Goal: Obtain resource: Download file/media

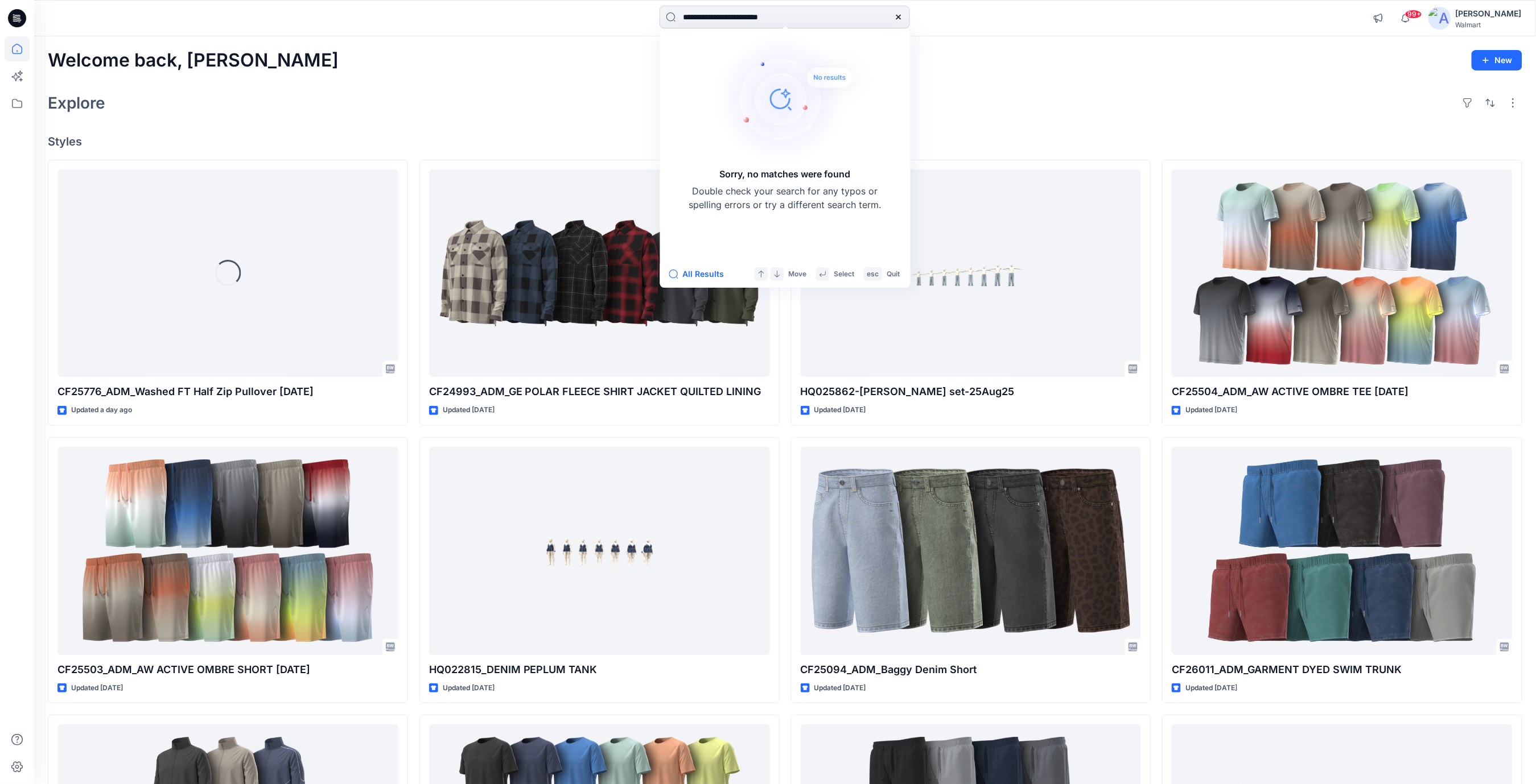
click at [698, 16] on input "**********" at bounding box center [784, 17] width 251 height 22
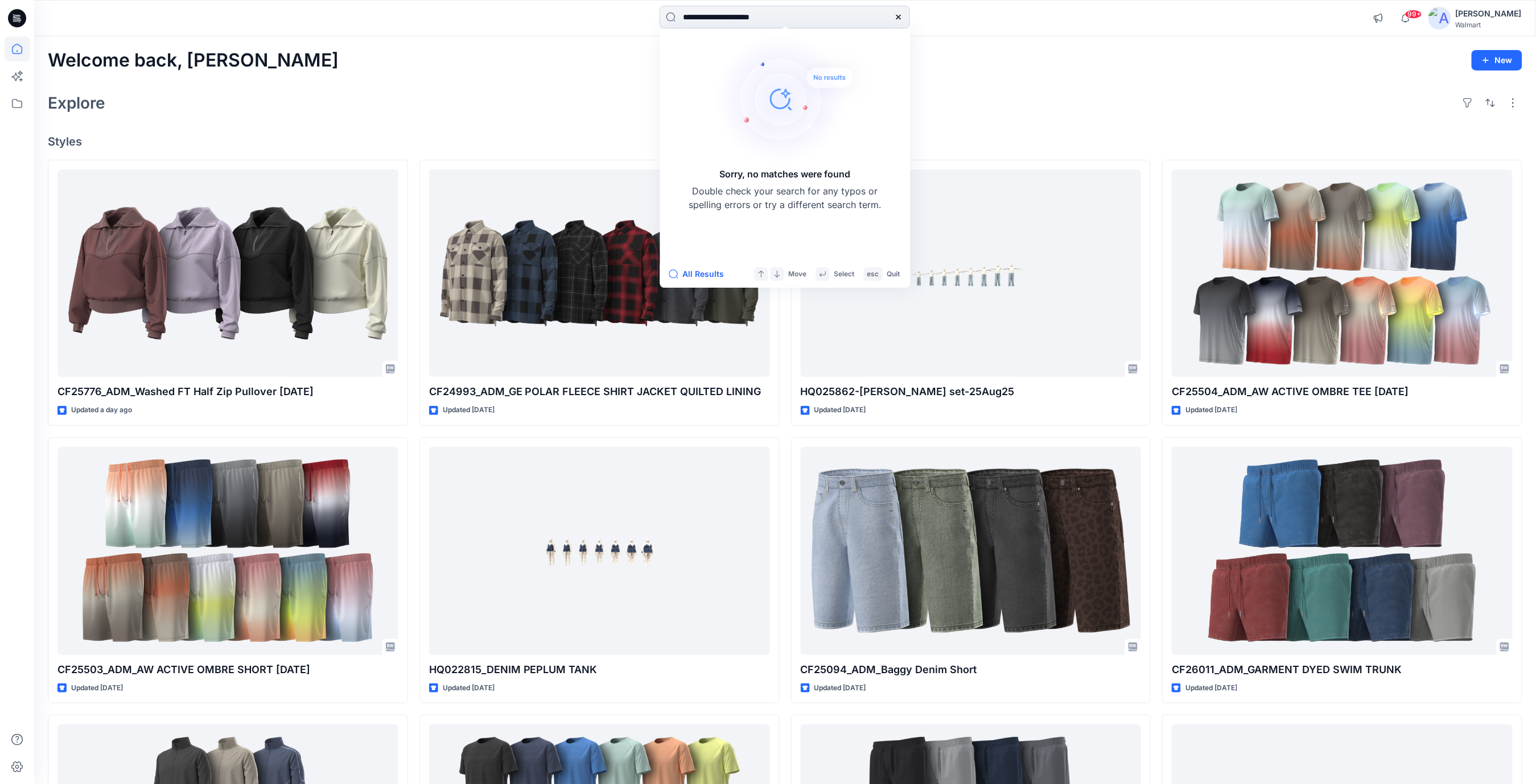
click at [710, 16] on input "**********" at bounding box center [784, 17] width 251 height 22
type input "**********"
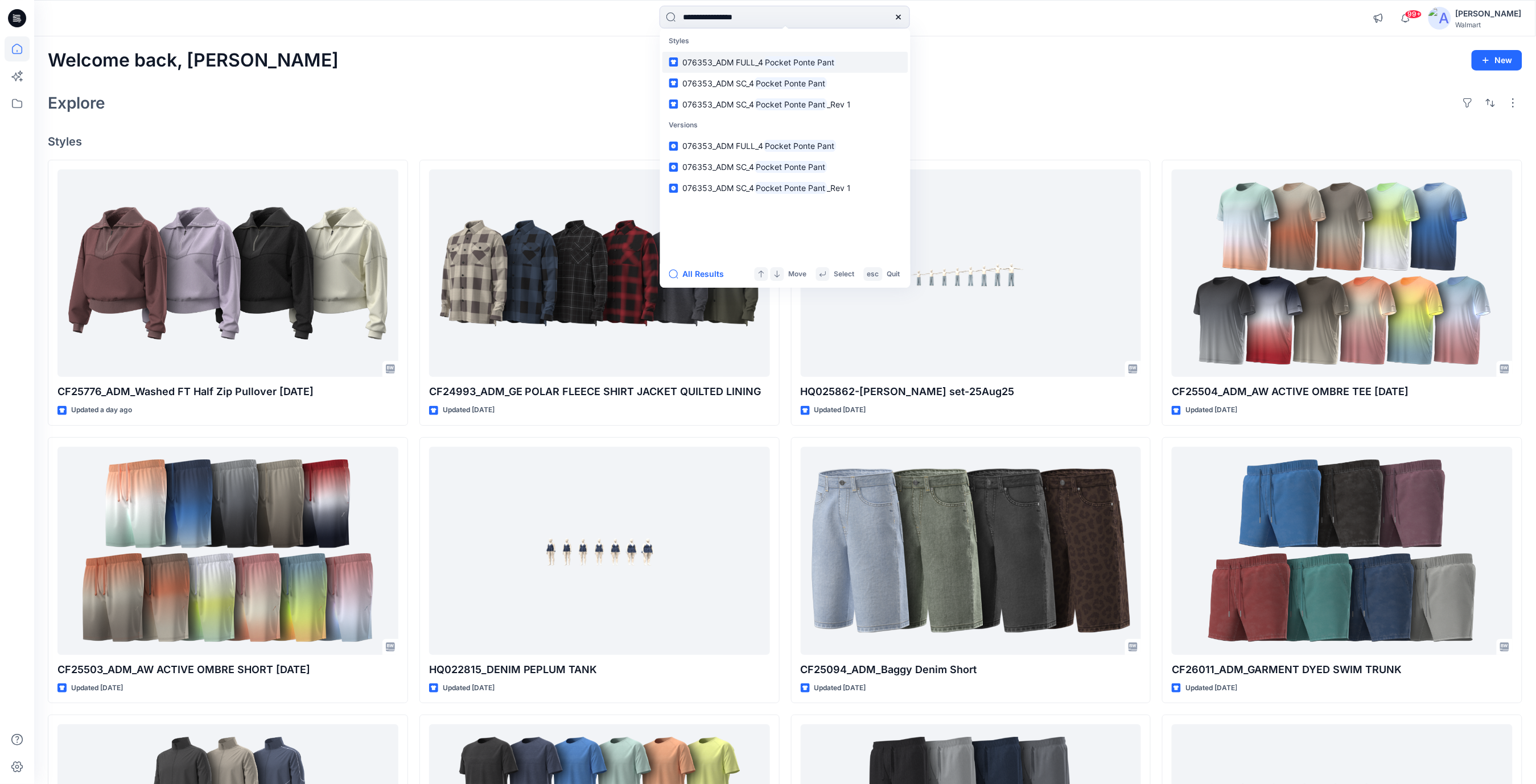
click at [806, 64] on mark "Pocket Ponte Pant" at bounding box center [799, 63] width 73 height 13
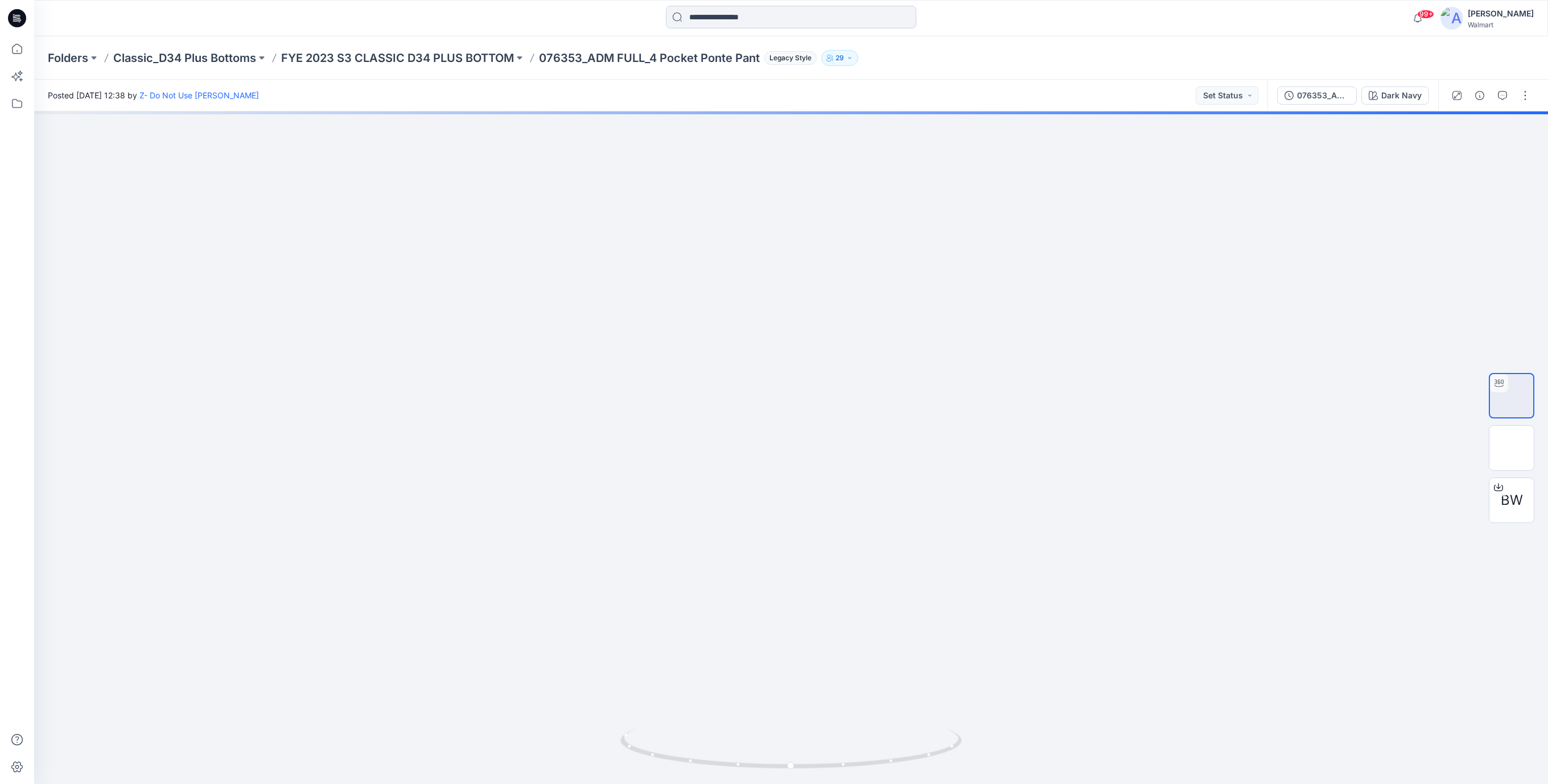
click at [775, 16] on input at bounding box center [790, 17] width 251 height 22
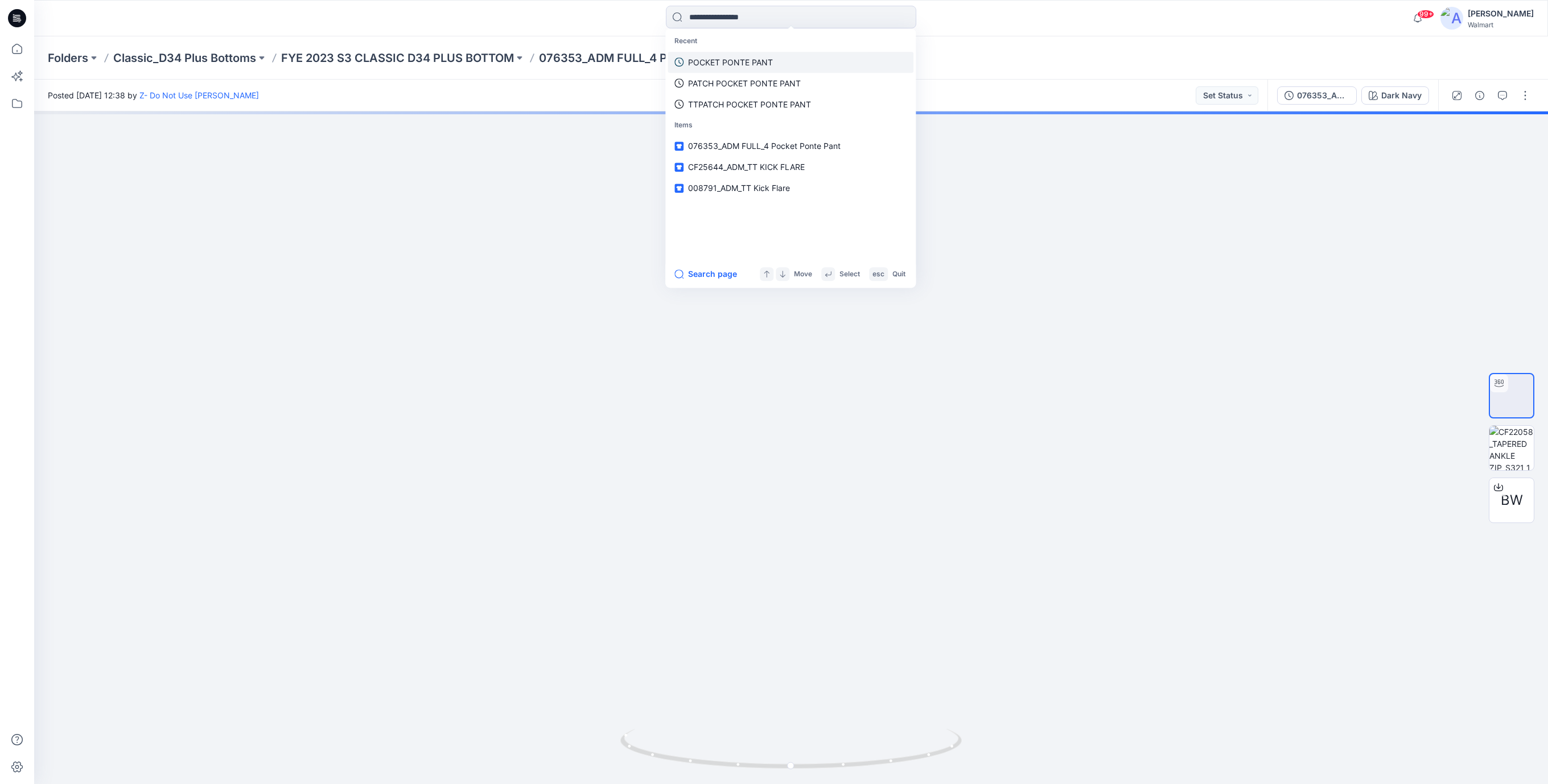
click at [729, 64] on p "POCKET PONTE PANT" at bounding box center [730, 62] width 85 height 12
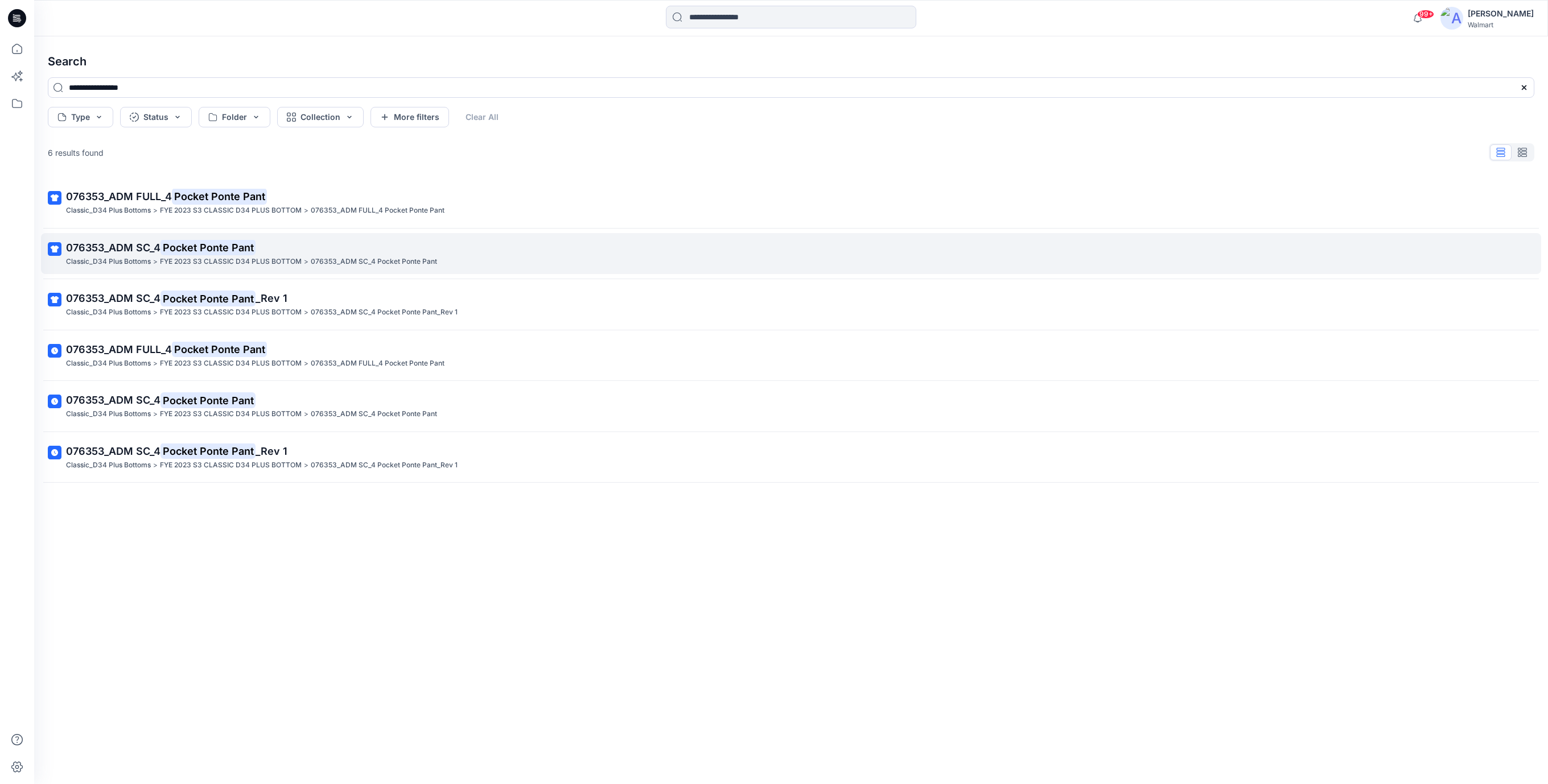
click at [230, 253] on mark "Pocket Ponte Pant" at bounding box center [208, 247] width 95 height 16
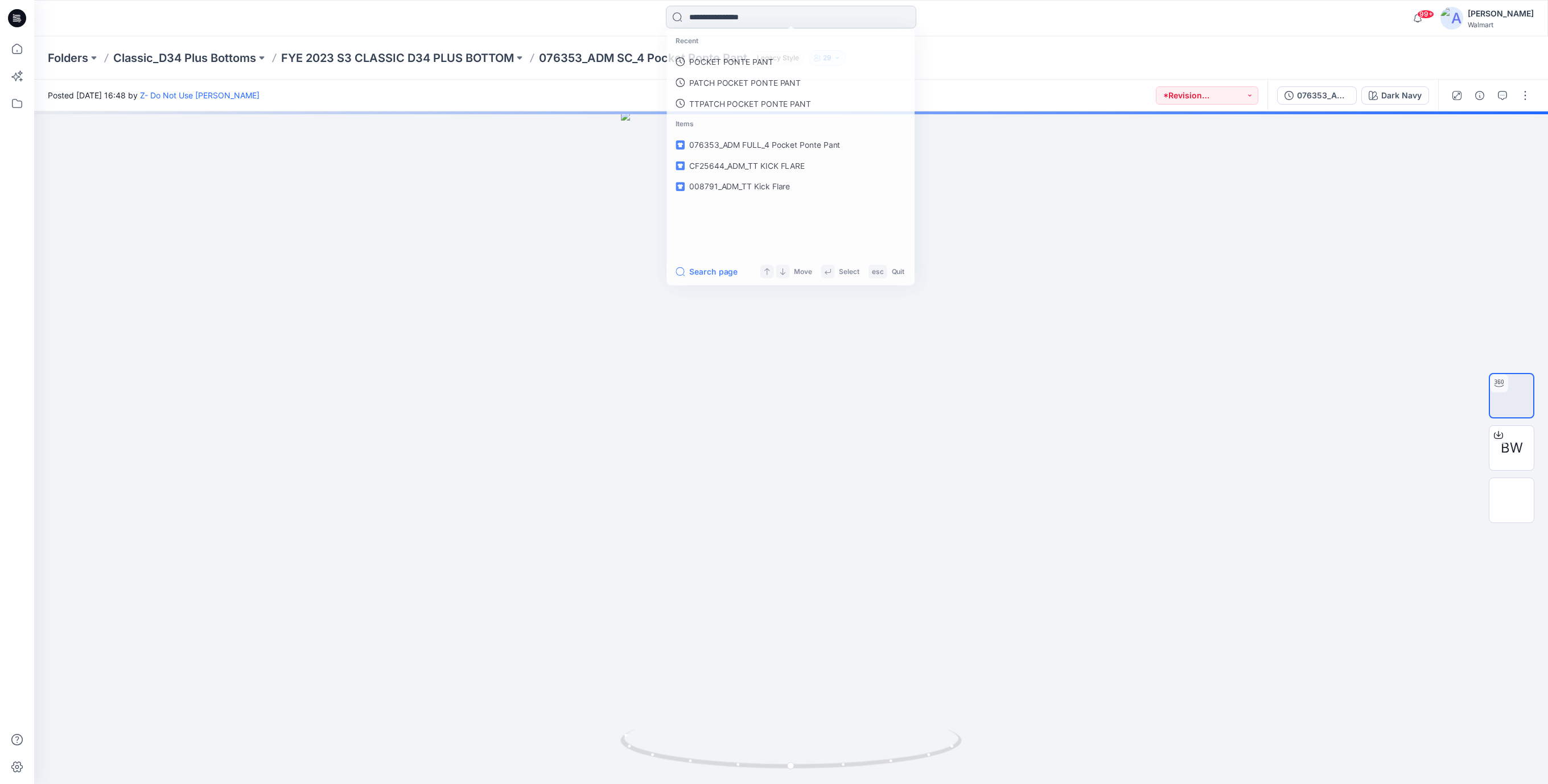
click at [756, 16] on input at bounding box center [790, 17] width 251 height 22
click at [725, 58] on p "POCKET PONTE PANT" at bounding box center [730, 62] width 85 height 12
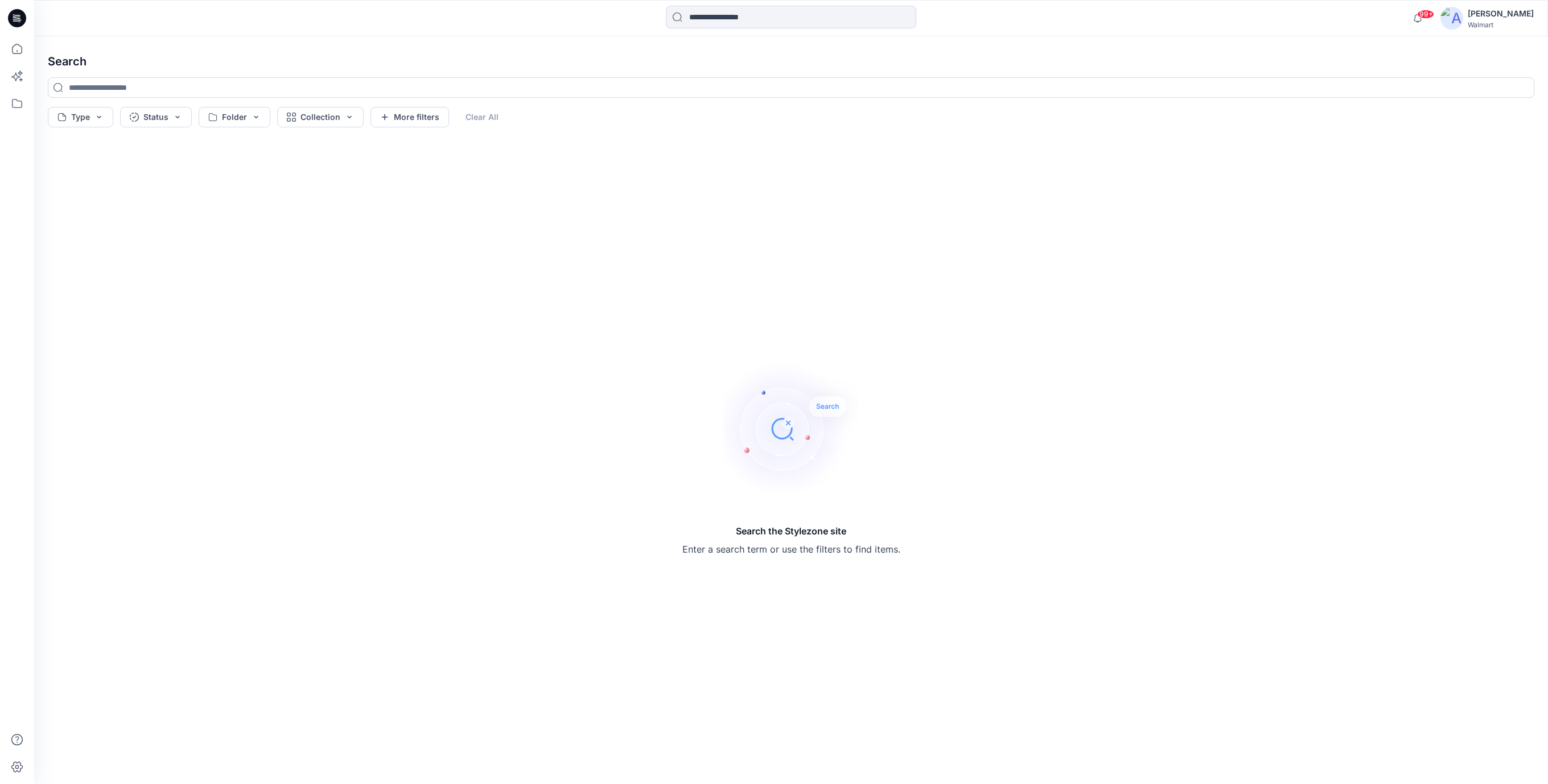
click at [16, 18] on icon at bounding box center [19, 18] width 4 height 1
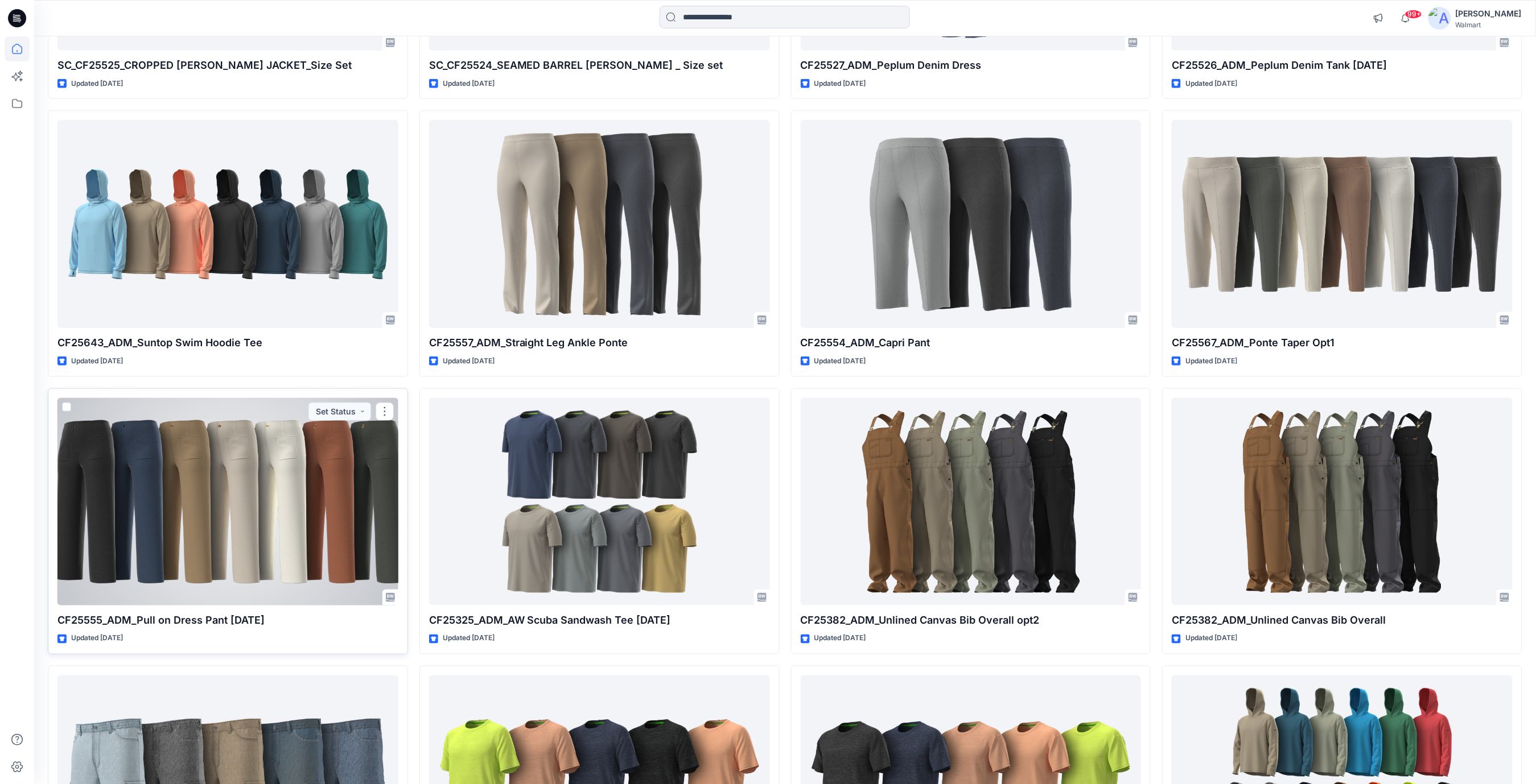
scroll to position [10796, 0]
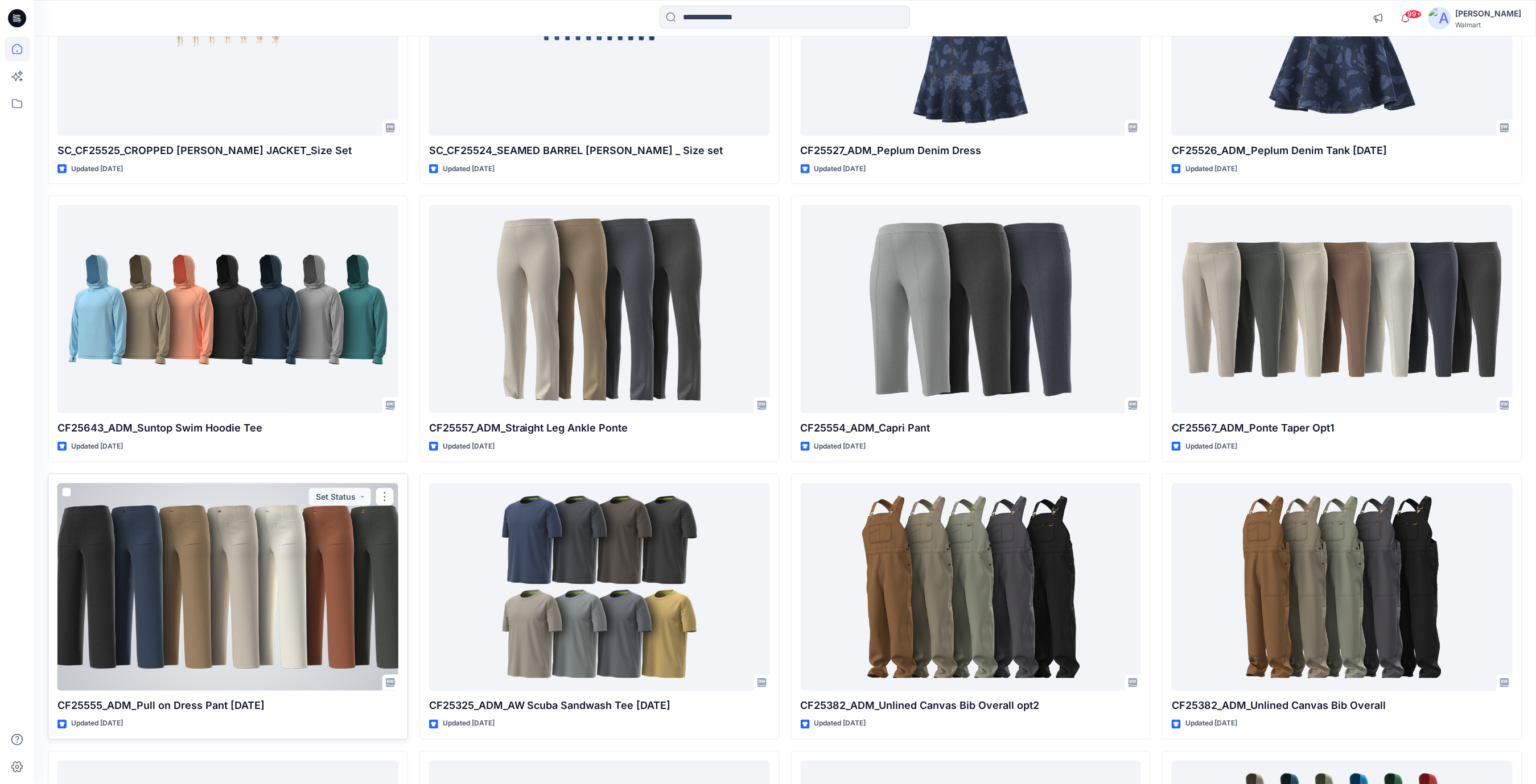
click at [268, 594] on div at bounding box center [228, 587] width 341 height 209
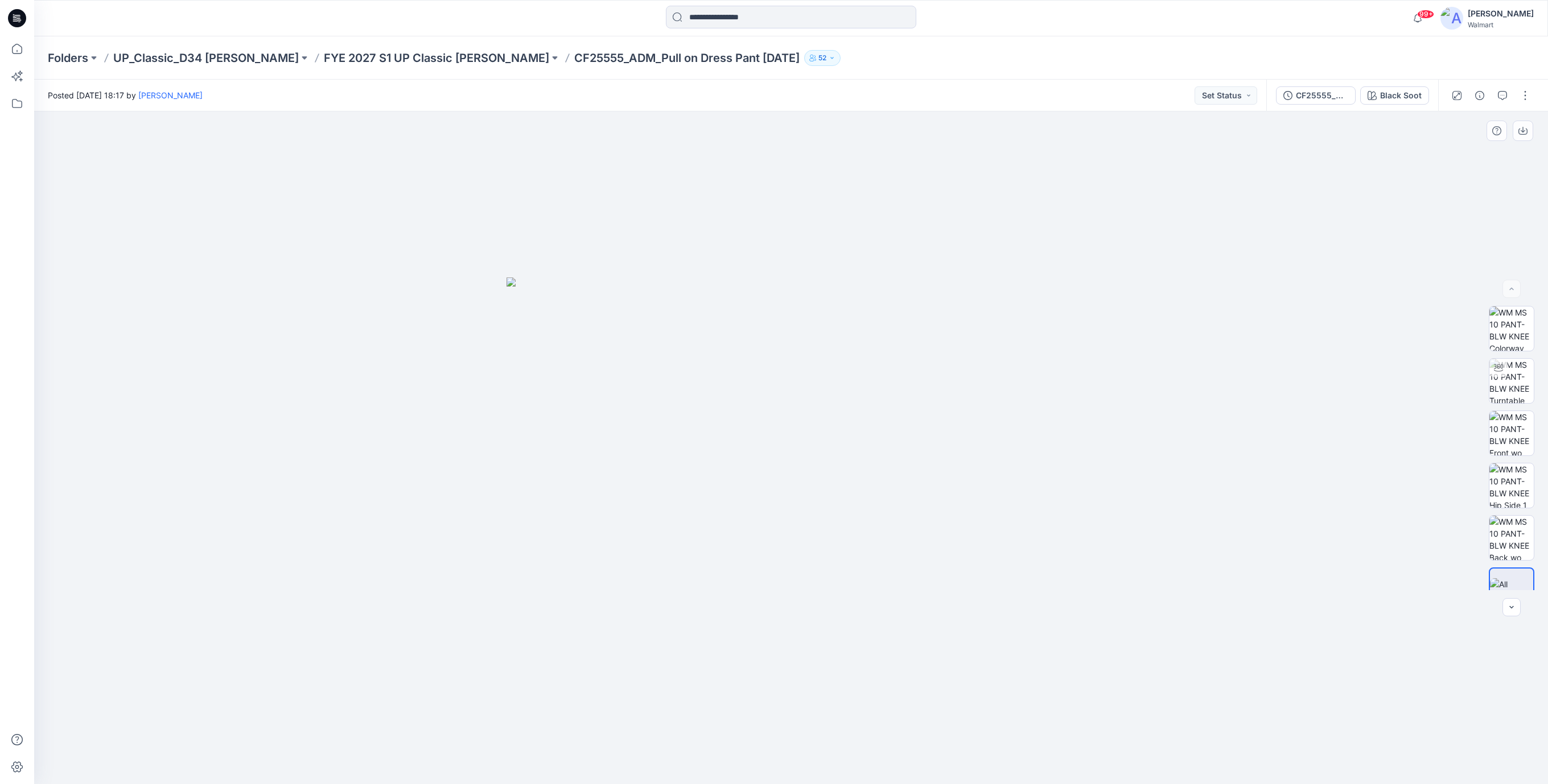
click at [687, 247] on div at bounding box center [791, 448] width 1514 height 673
click at [944, 699] on div at bounding box center [791, 448] width 1514 height 673
click at [1321, 97] on div "CF25555_ADM_TT Pull on Dress Pant REV" at bounding box center [1322, 95] width 52 height 13
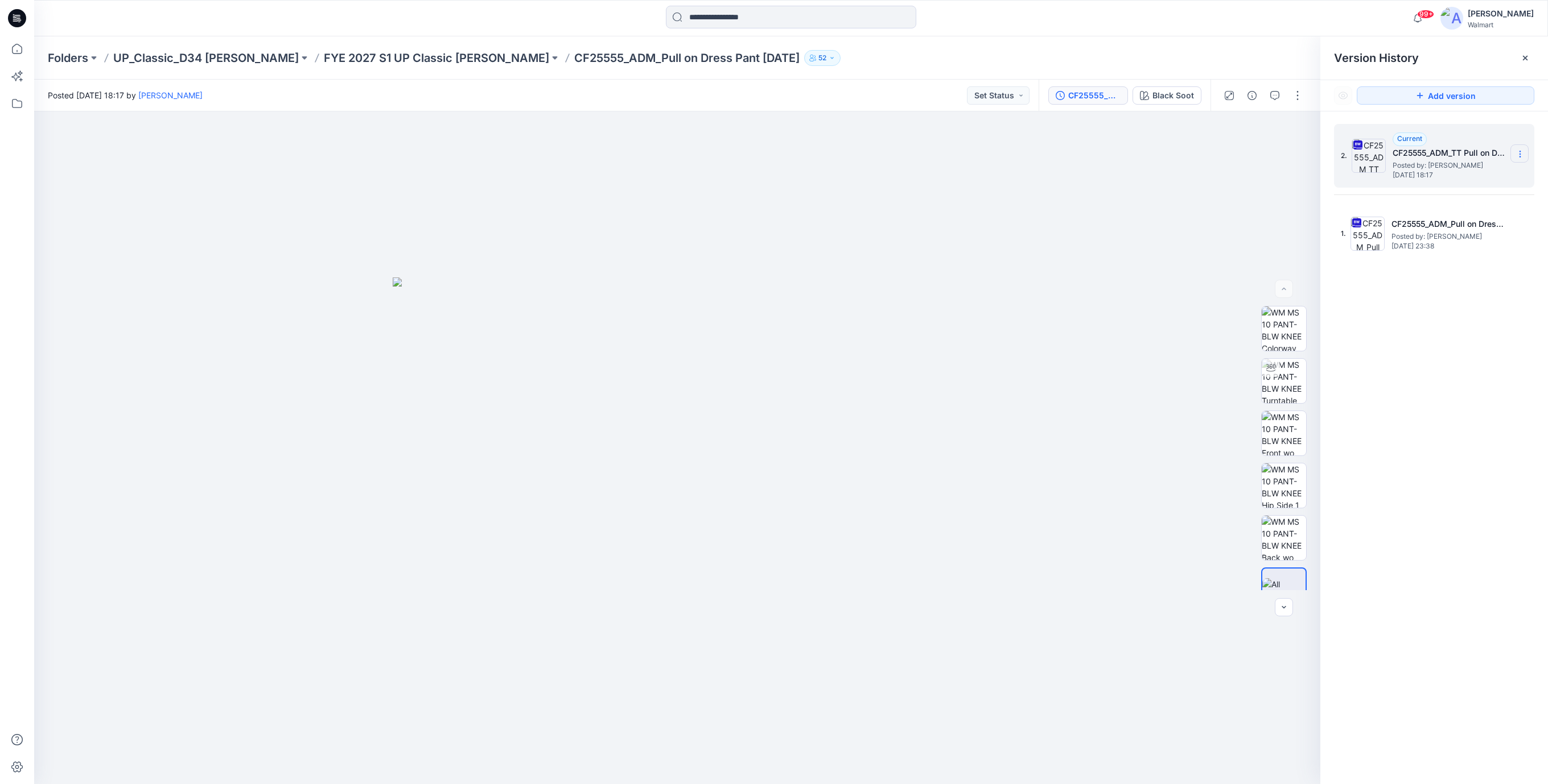
click at [1523, 156] on icon at bounding box center [1520, 154] width 9 height 9
click at [1465, 174] on span "Download Source BW File" at bounding box center [1462, 177] width 95 height 13
click at [749, 27] on input at bounding box center [790, 17] width 251 height 22
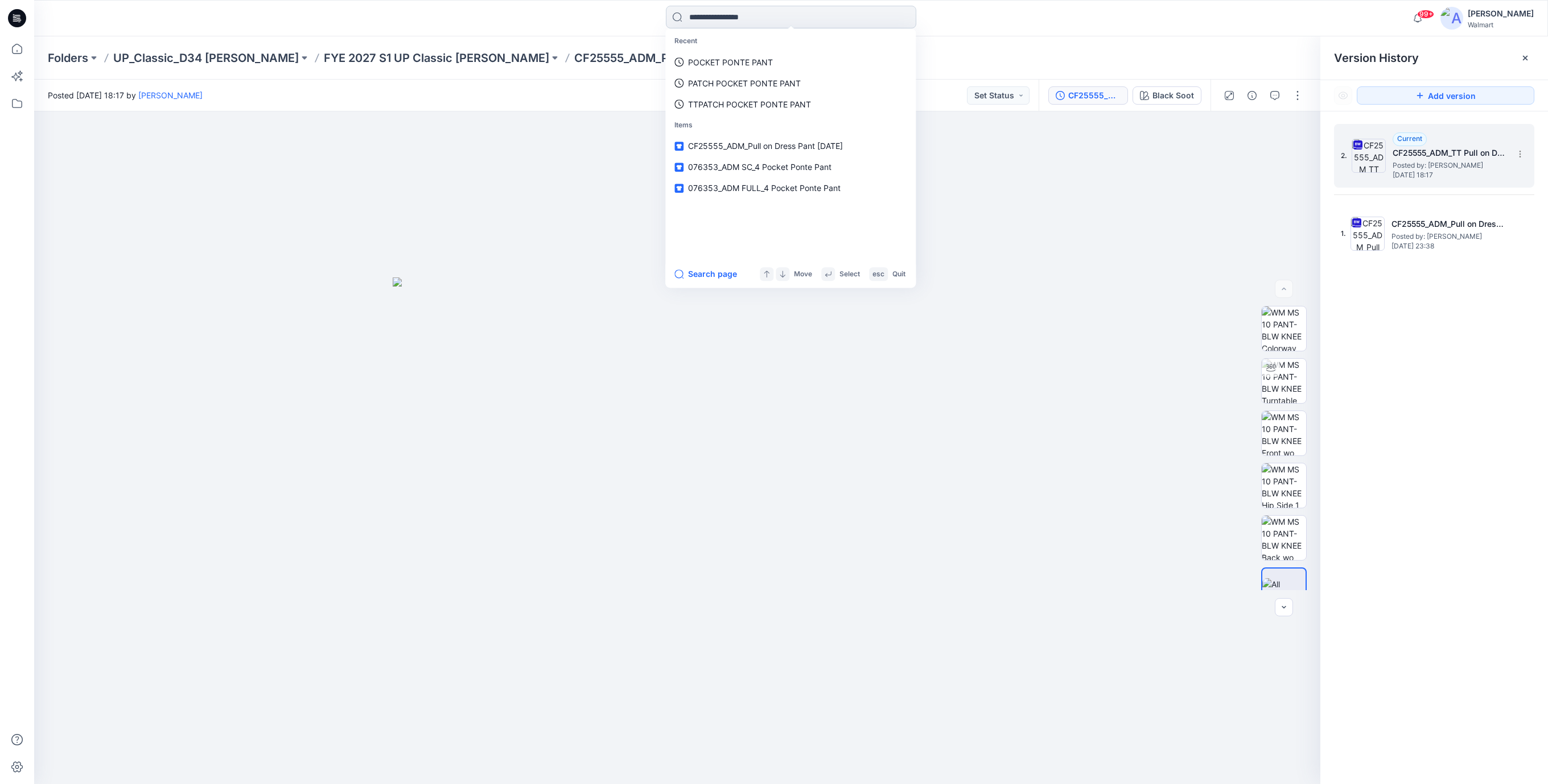
click at [695, 15] on input at bounding box center [790, 17] width 251 height 22
type input "*******"
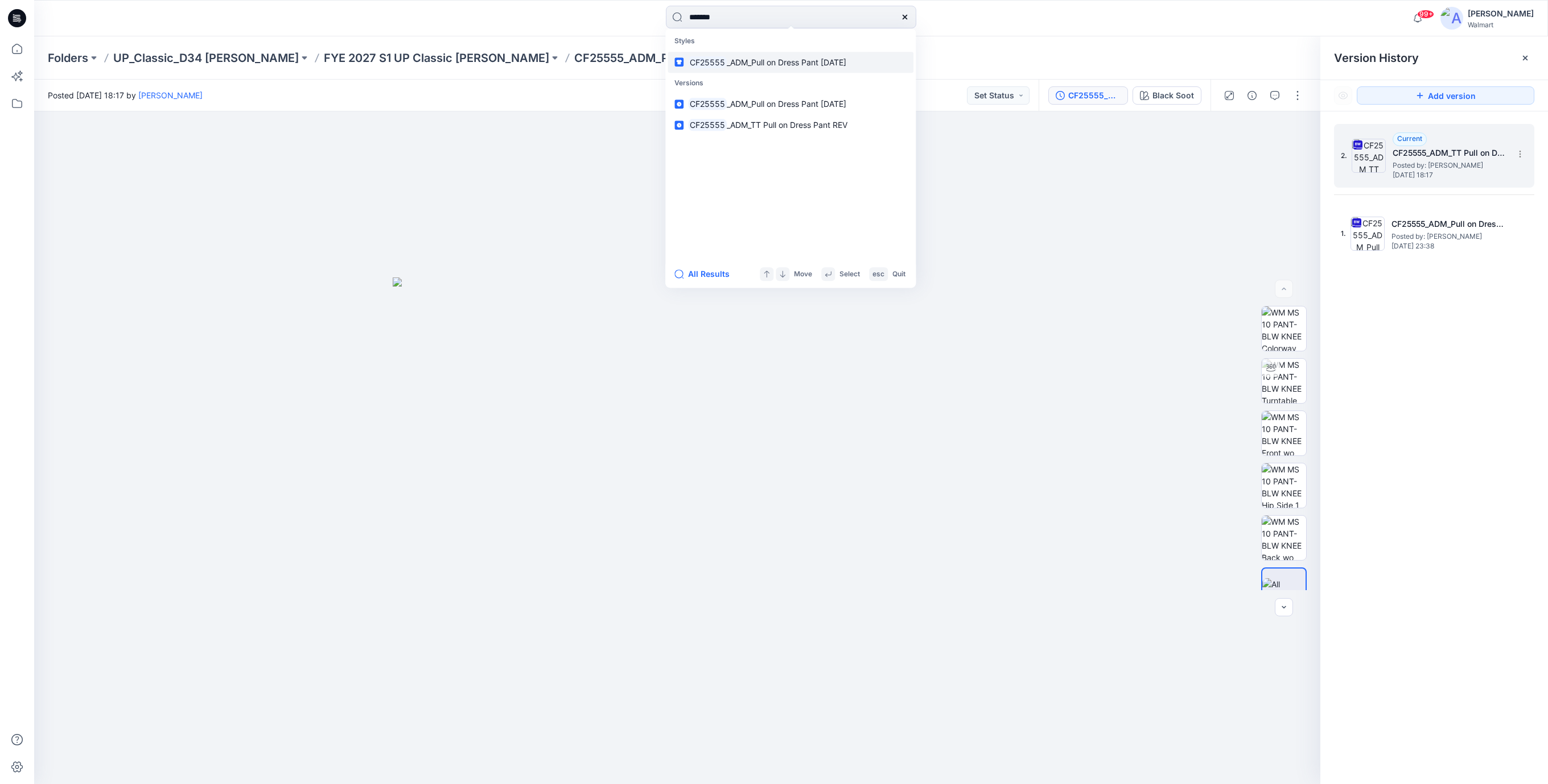
click at [831, 62] on span "_ADM_Pull on Dress Pant [DATE]" at bounding box center [787, 62] width 120 height 10
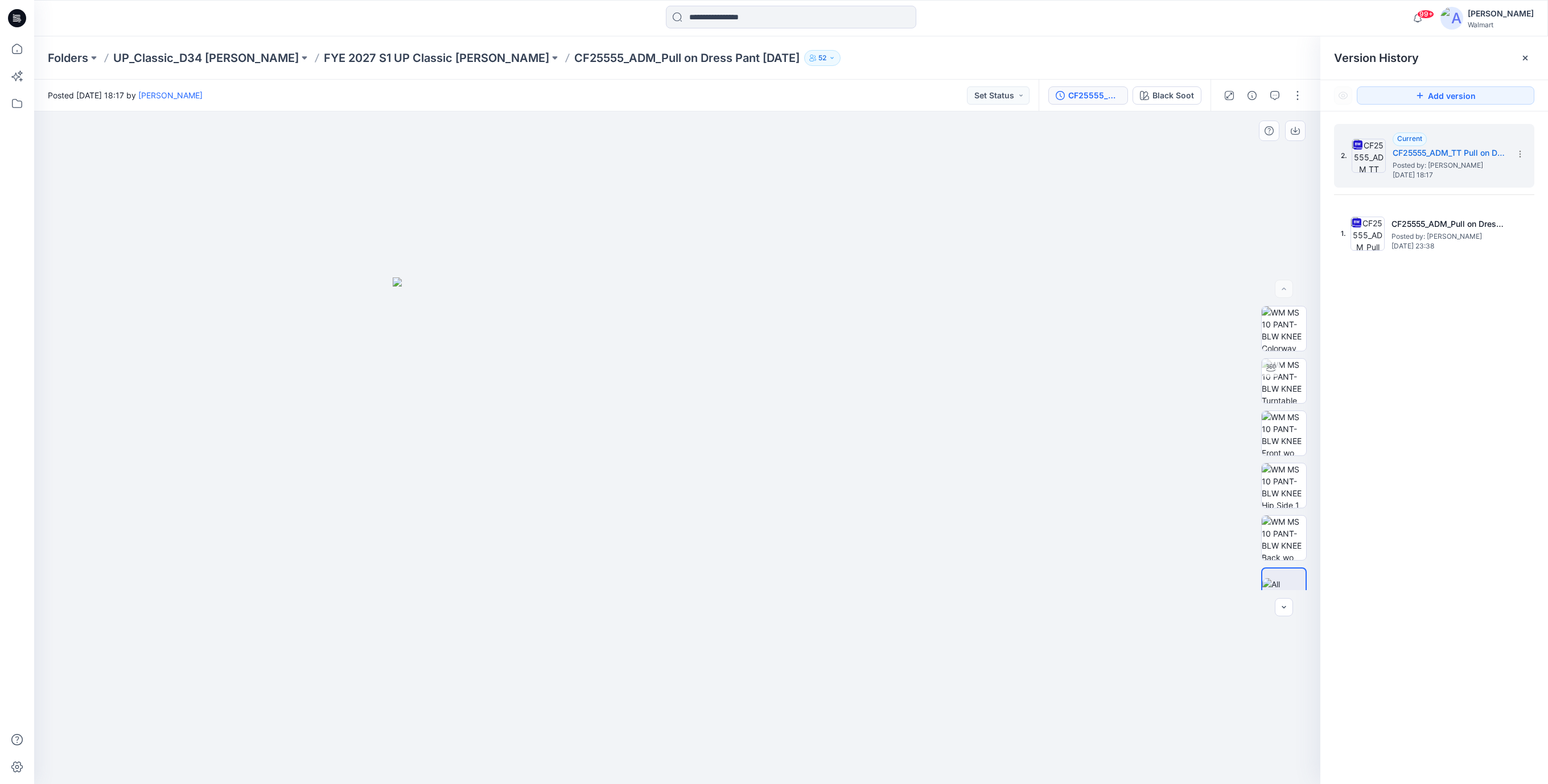
click at [645, 251] on div at bounding box center [678, 448] width 1286 height 673
